Goal: Task Accomplishment & Management: Use online tool/utility

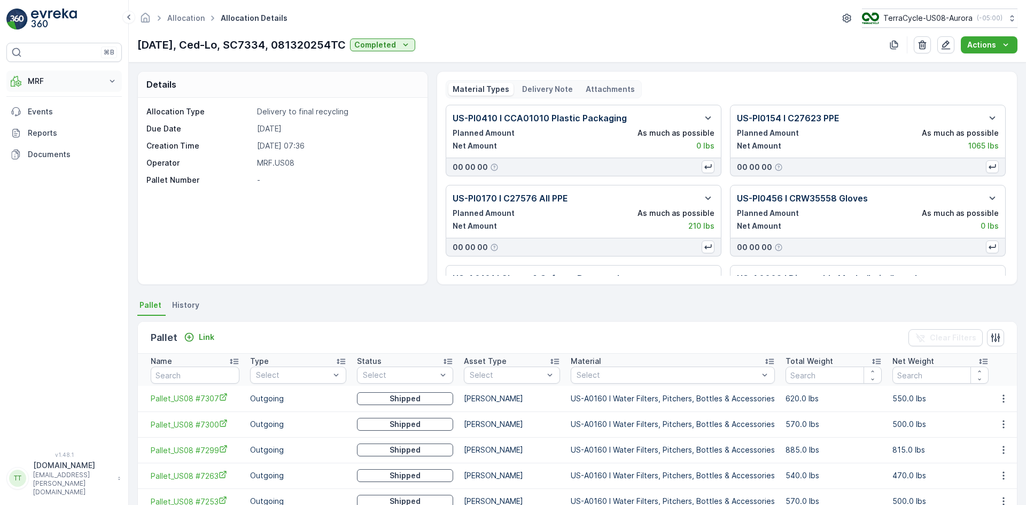
click at [58, 77] on p "MRF" at bounding box center [64, 81] width 73 height 11
click at [47, 154] on p "Allocation" at bounding box center [44, 159] width 35 height 11
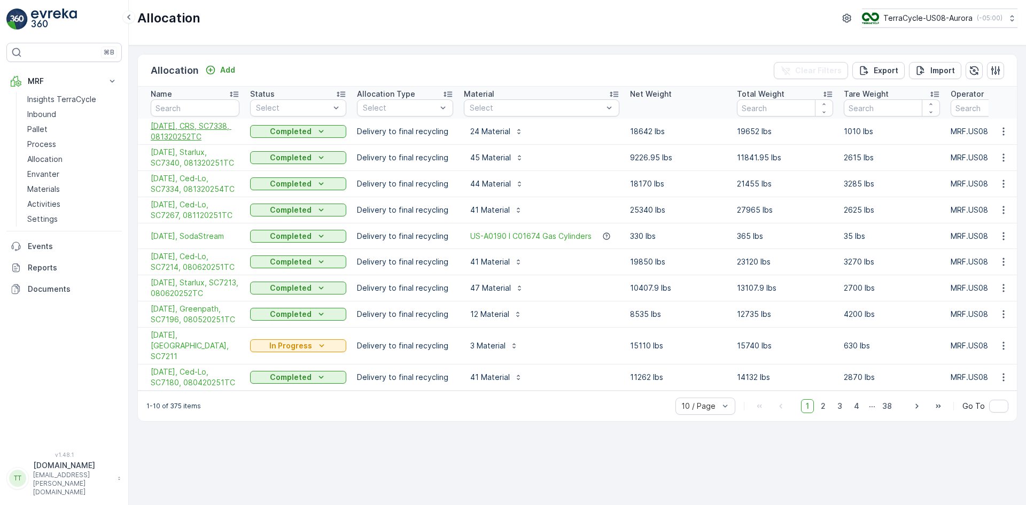
click at [195, 128] on span "08/14/25, CRS, SC7338, 081320252TC" at bounding box center [195, 131] width 89 height 21
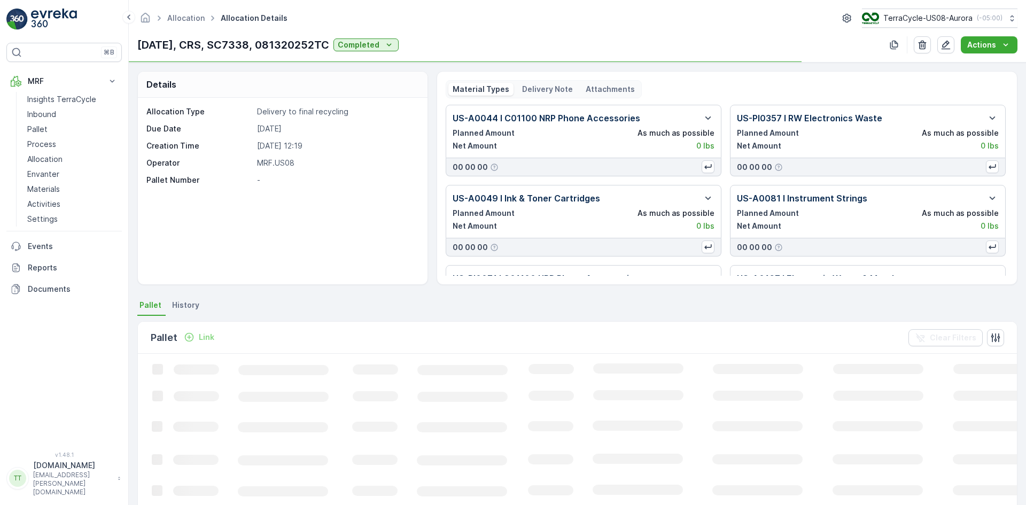
click at [559, 83] on div "Delivery Note" at bounding box center [547, 89] width 59 height 13
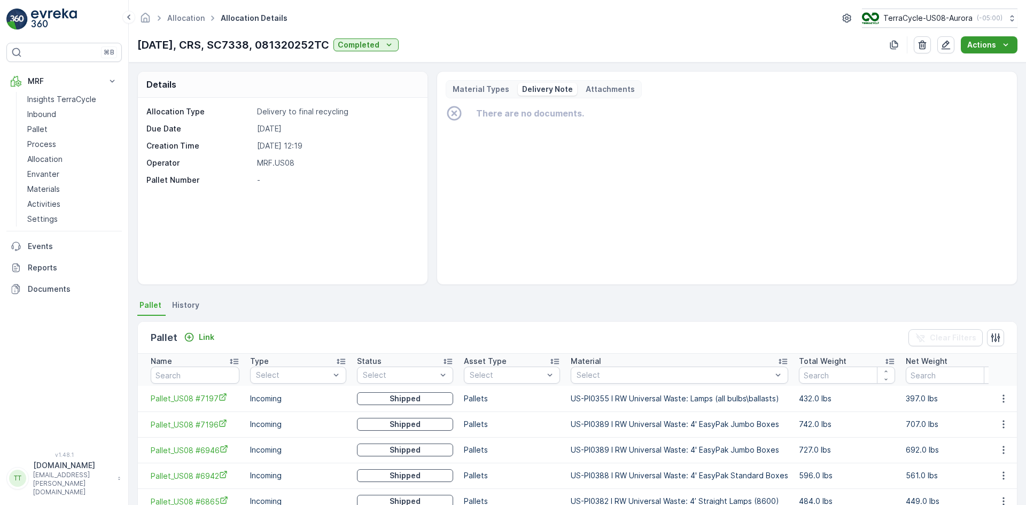
click at [978, 44] on p "Actions" at bounding box center [981, 45] width 29 height 11
click at [969, 60] on span "Create Delivery Note" at bounding box center [984, 65] width 77 height 11
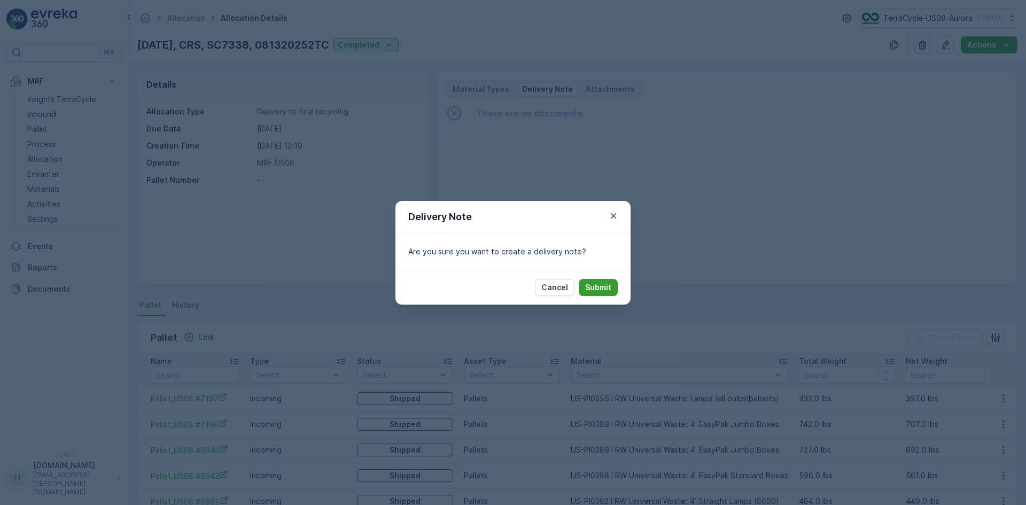
click at [599, 285] on p "Submit" at bounding box center [598, 287] width 26 height 11
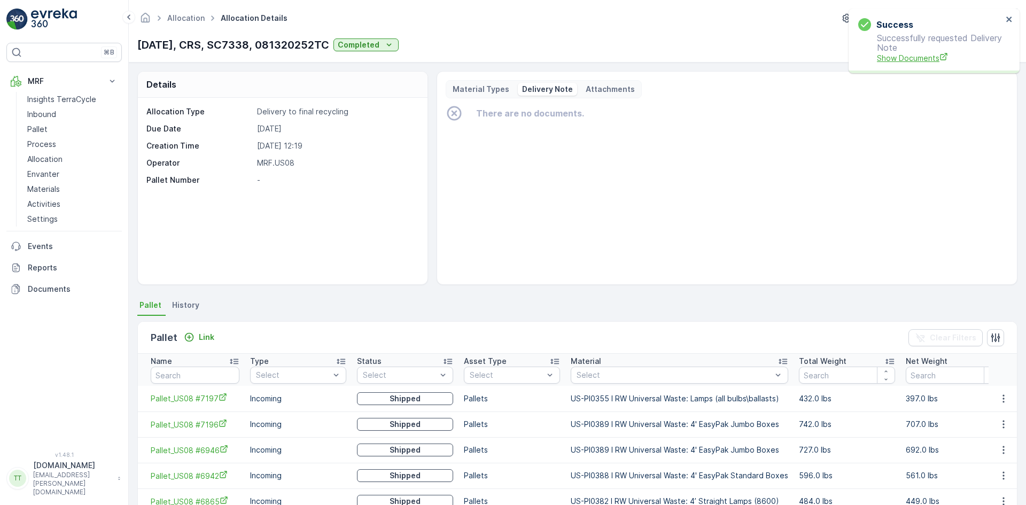
click at [897, 60] on span "Show Documents" at bounding box center [940, 57] width 126 height 11
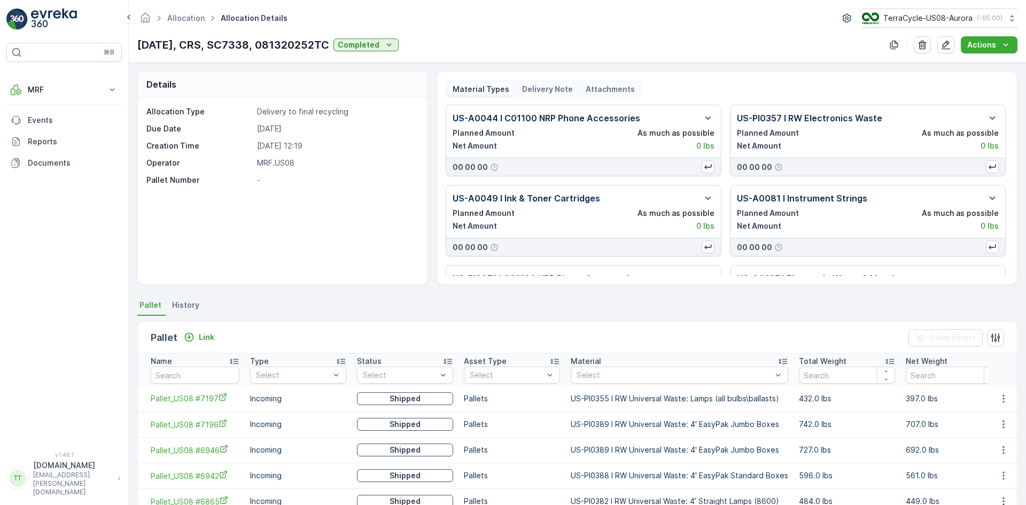
click at [532, 84] on p "Delivery Note" at bounding box center [547, 89] width 51 height 11
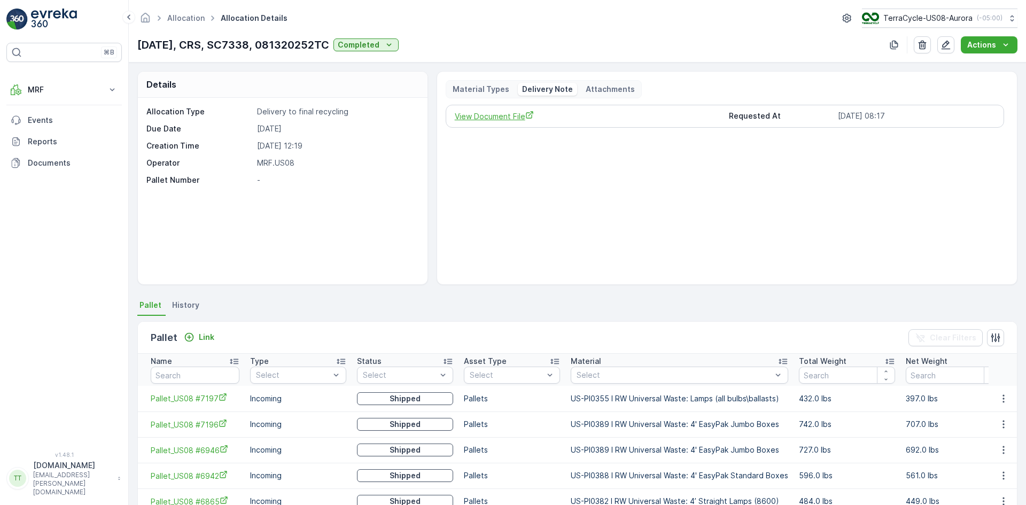
click at [512, 115] on span "View Document File" at bounding box center [588, 116] width 266 height 11
